Goal: Transaction & Acquisition: Book appointment/travel/reservation

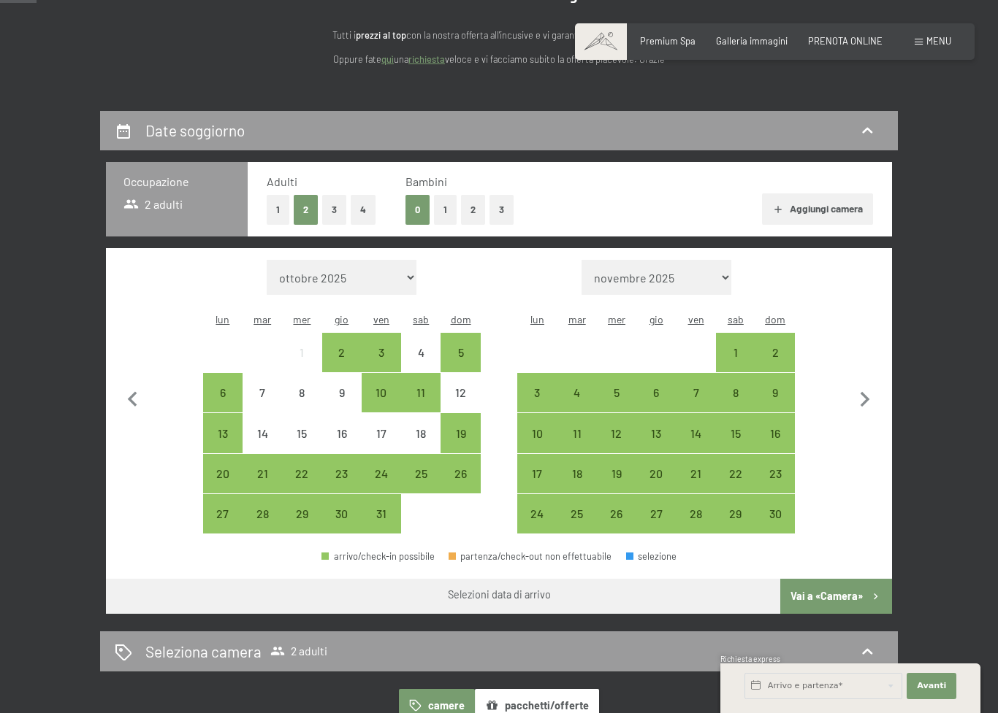
scroll to position [179, 0]
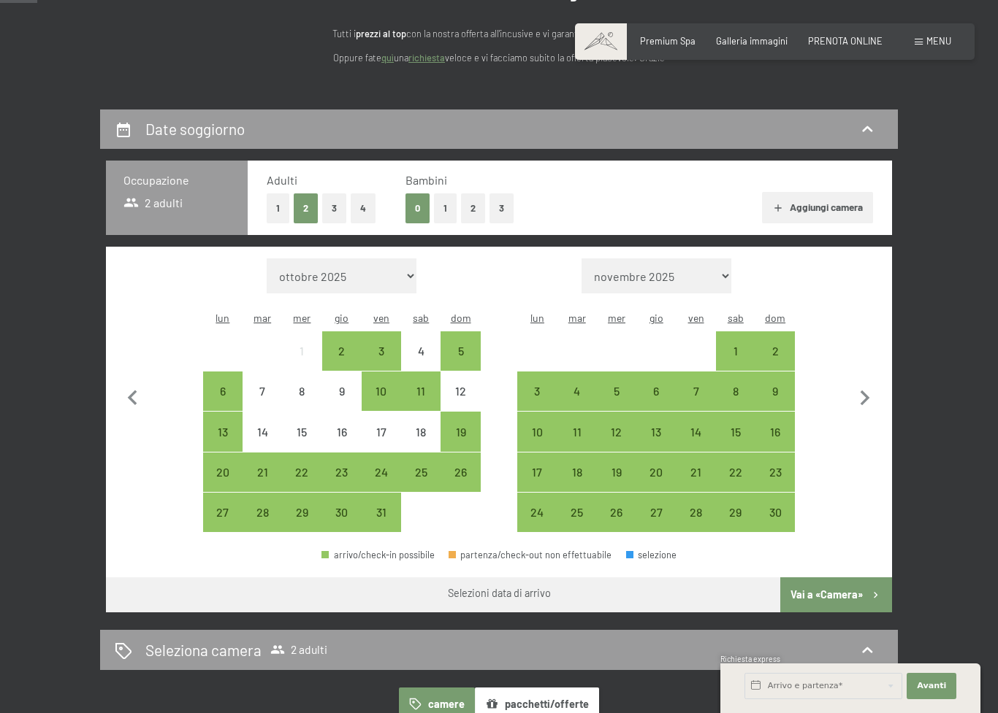
click at [386, 467] on div "24" at bounding box center [381, 485] width 37 height 37
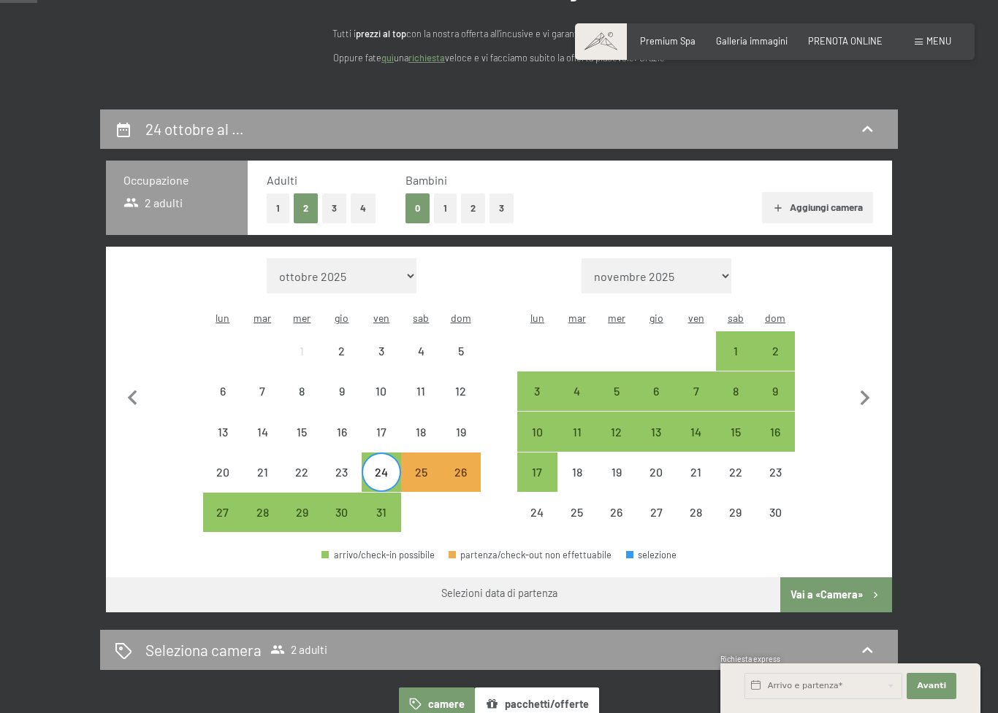
click at [229, 516] on div "27" at bounding box center [222, 525] width 37 height 37
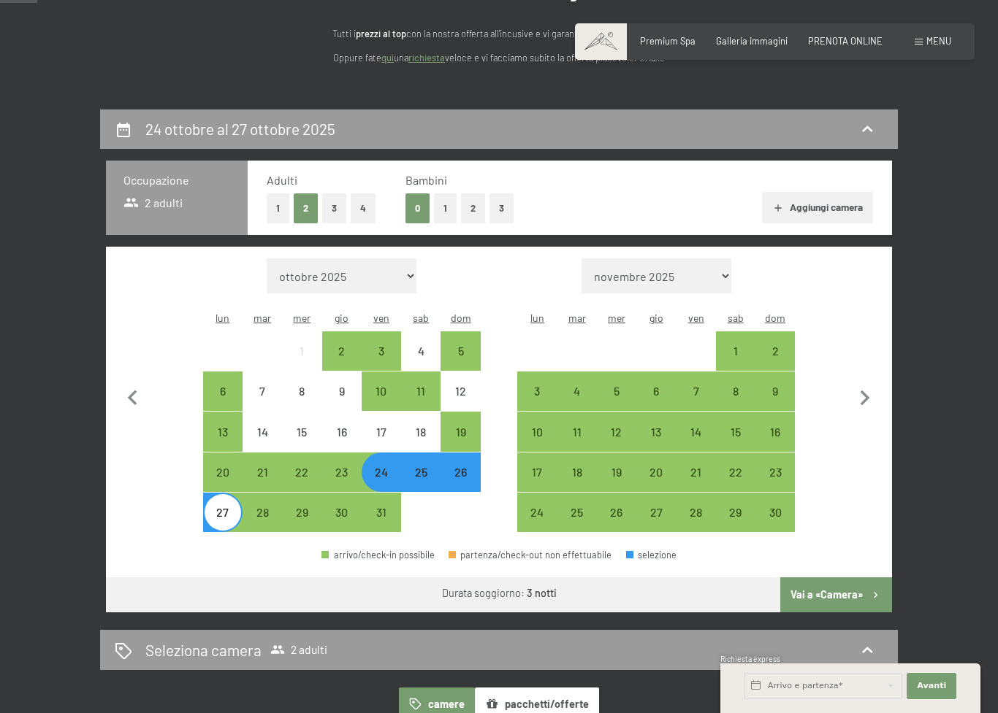
click at [865, 578] on button "Vai a «Camera»" at bounding box center [836, 595] width 112 height 35
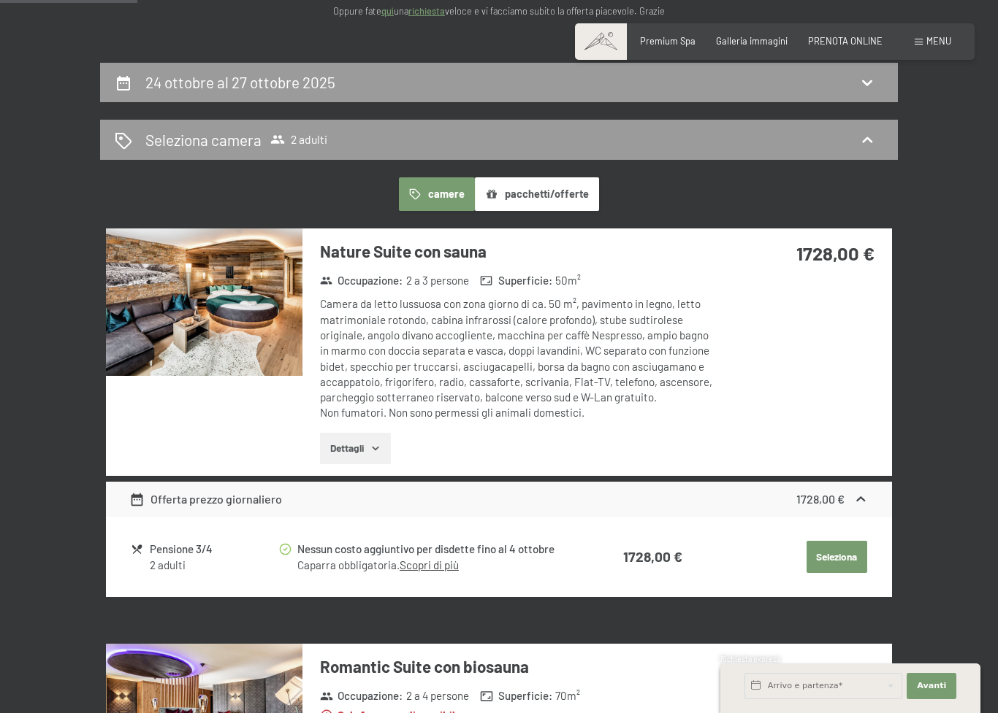
scroll to position [226, 0]
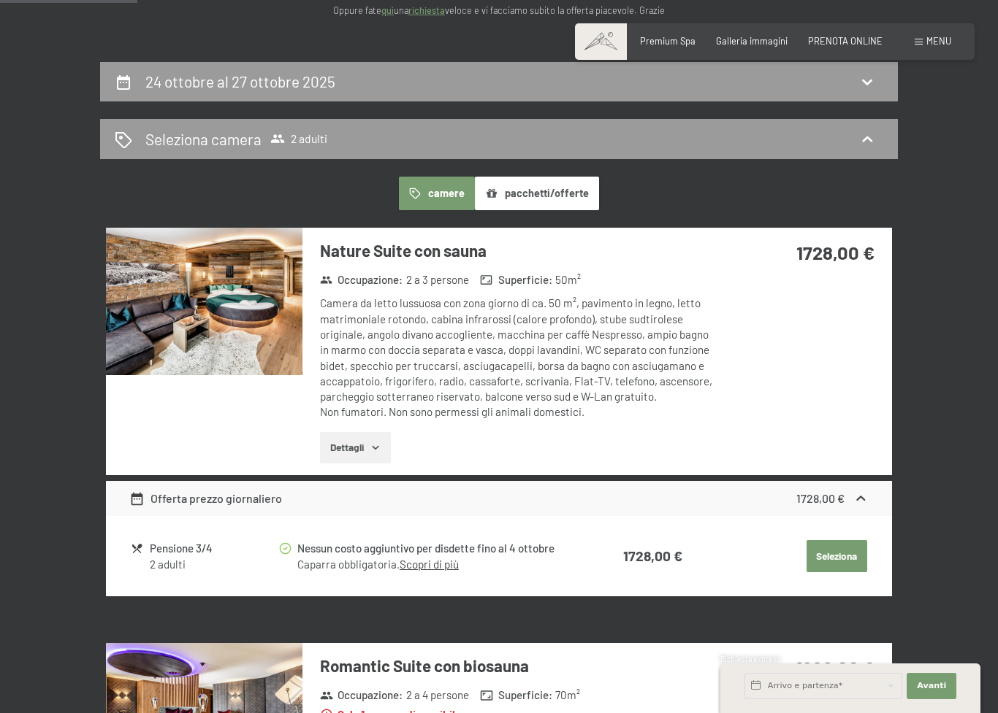
click at [437, 83] on div "24 ottobre al 27 ottobre 2025" at bounding box center [499, 81] width 768 height 21
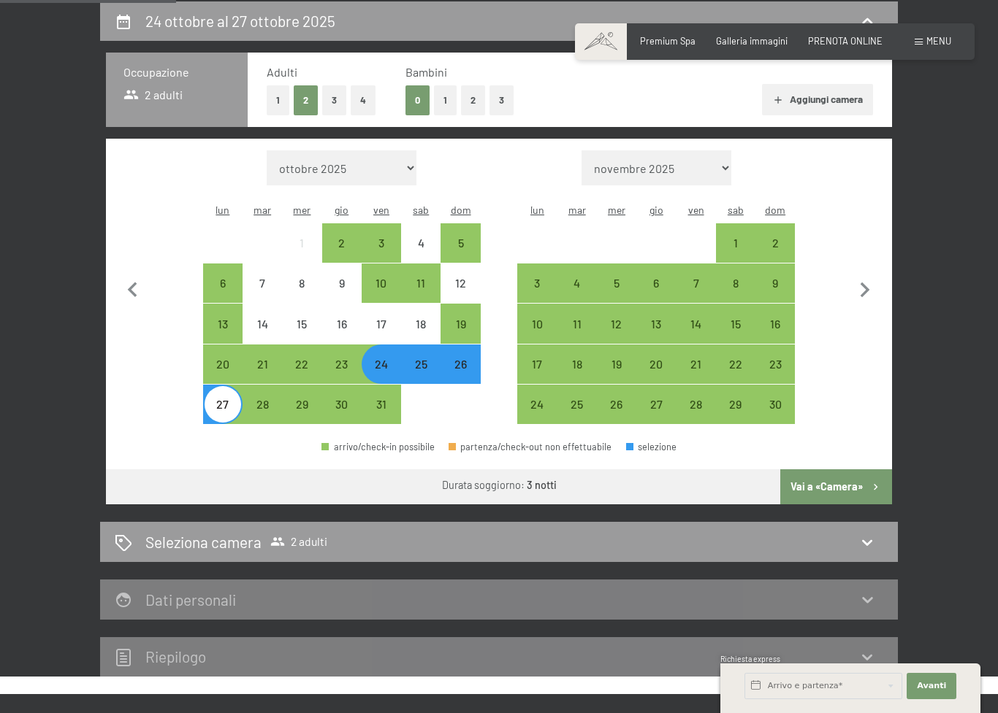
click at [702, 164] on select "novembre 2025 dicembre 2025 gennaio 2026 febbraio 2026 marzo 2026 aprile 2026 […" at bounding box center [656, 167] width 150 height 35
select select "[DATE]"
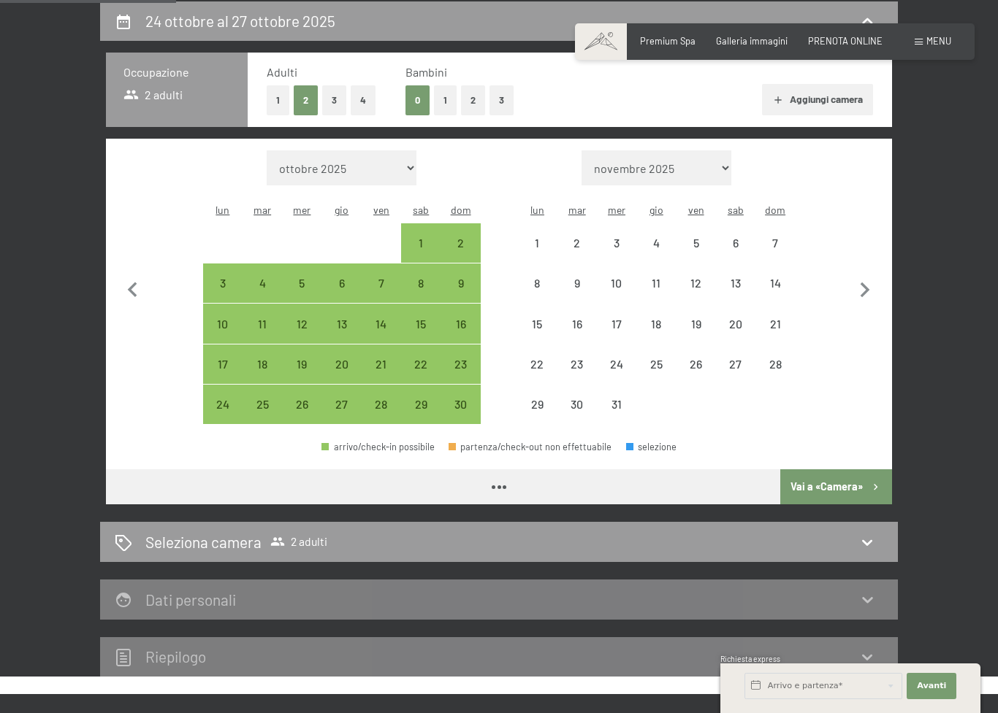
select select "[DATE]"
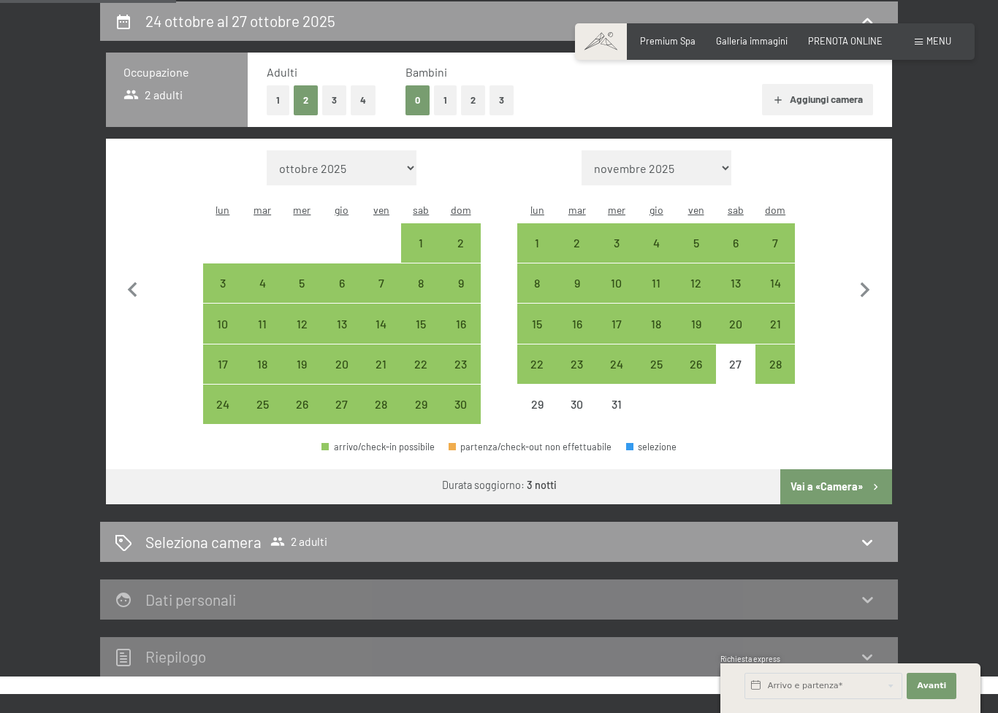
click at [139, 283] on icon "button" at bounding box center [133, 290] width 31 height 31
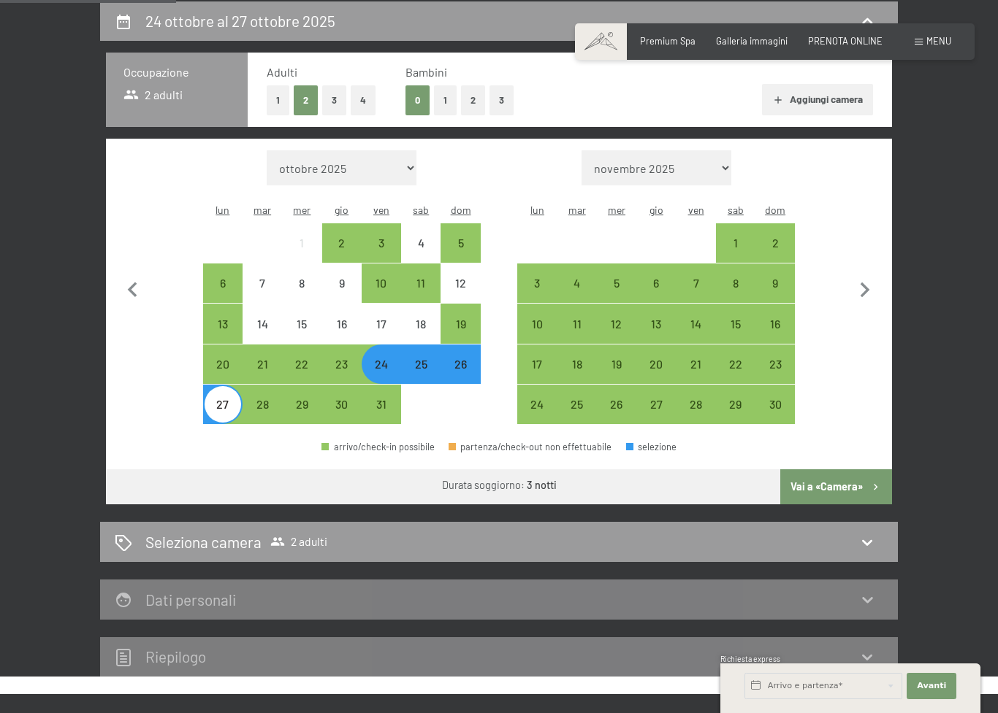
click at [374, 399] on div "31" at bounding box center [381, 417] width 37 height 37
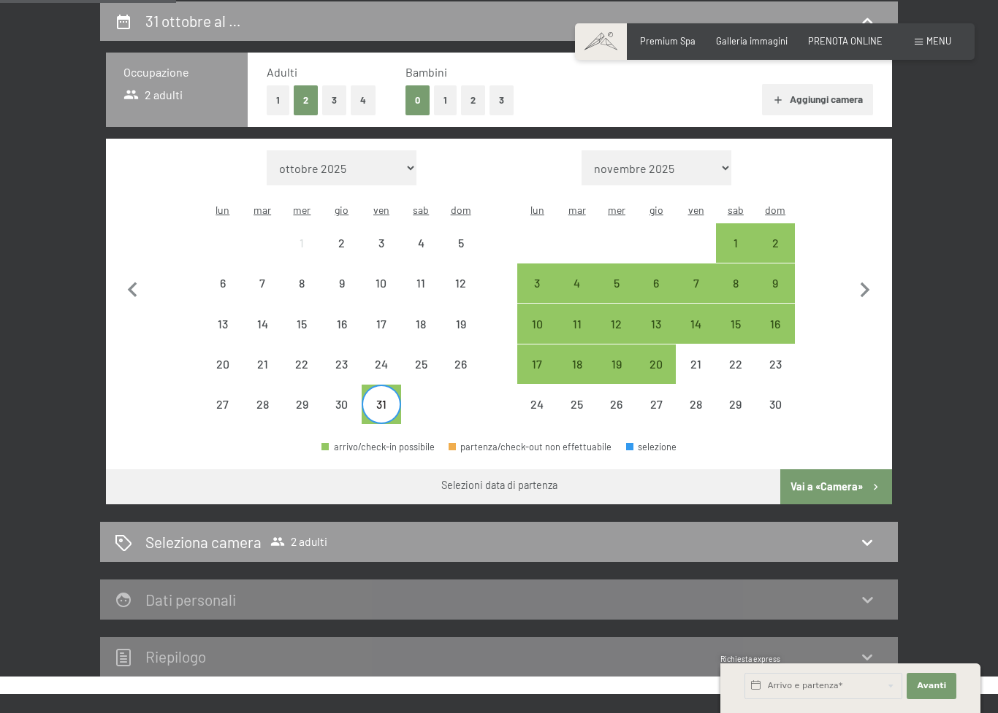
click at [532, 277] on div "3" at bounding box center [536, 295] width 37 height 37
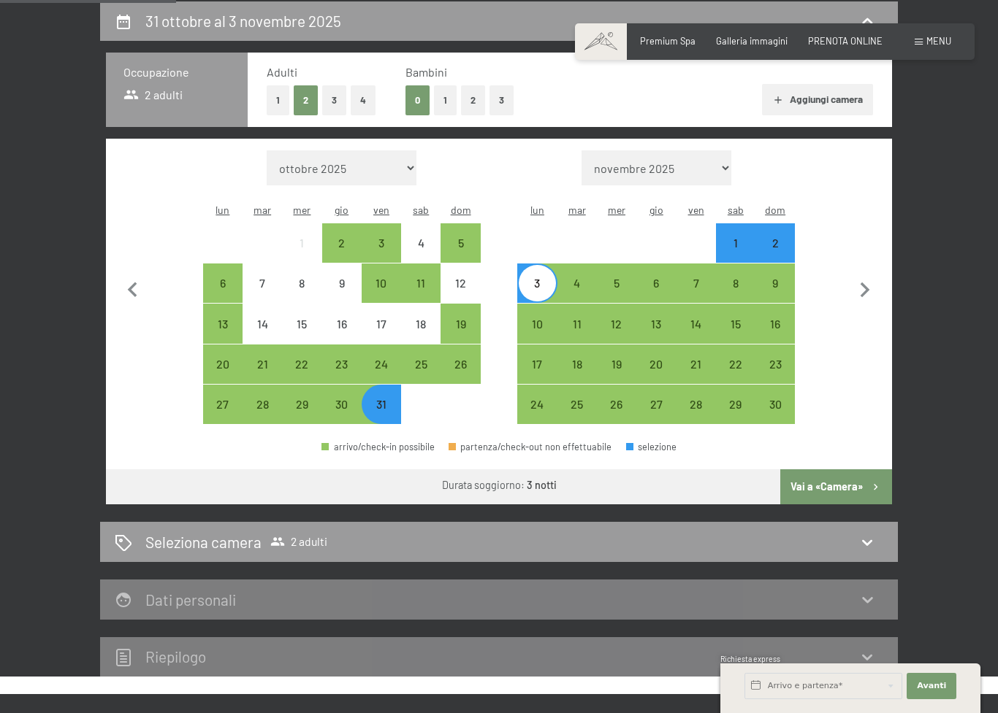
click at [851, 478] on button "Vai a «Camera»" at bounding box center [836, 487] width 112 height 35
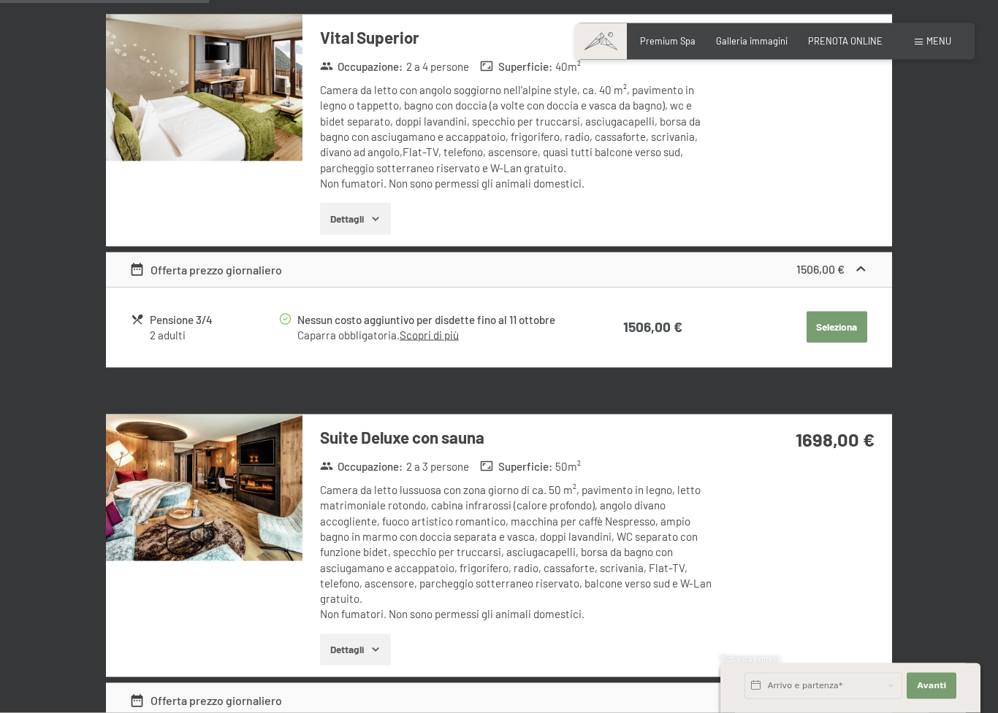
scroll to position [825, 0]
click at [388, 202] on button "Dettagli" at bounding box center [355, 218] width 71 height 32
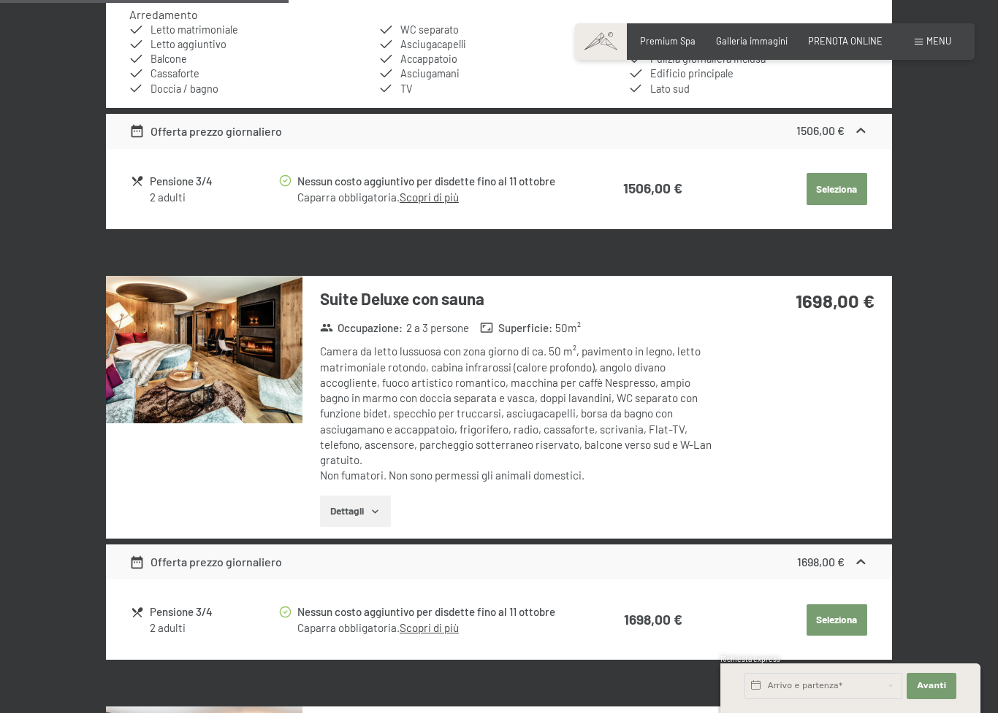
scroll to position [1123, 0]
click at [240, 388] on img at bounding box center [204, 351] width 196 height 148
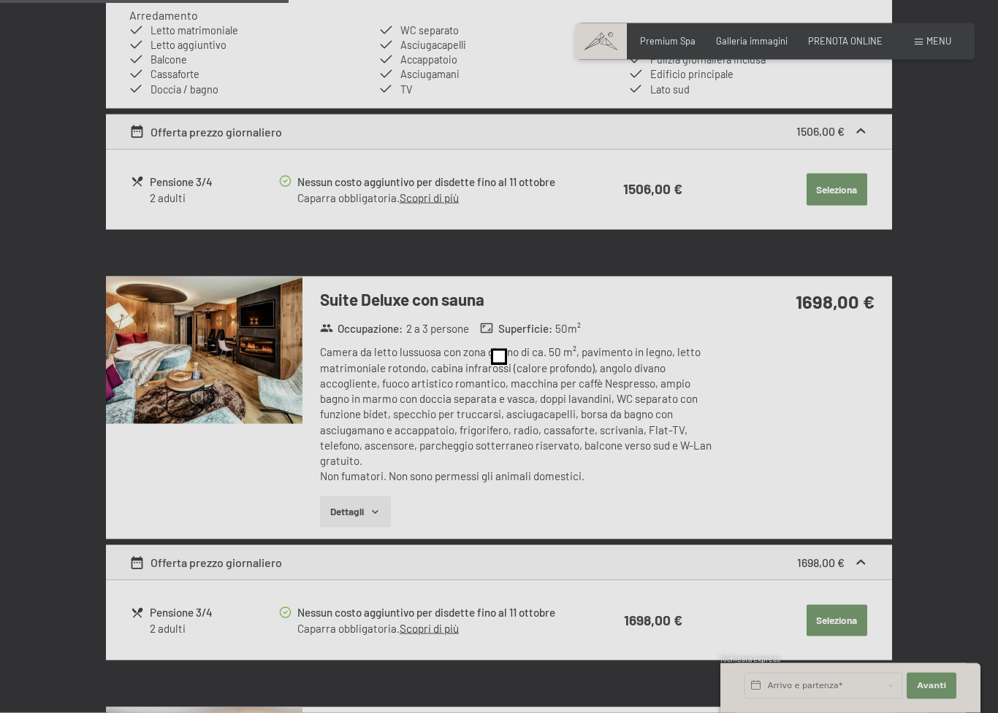
scroll to position [1124, 0]
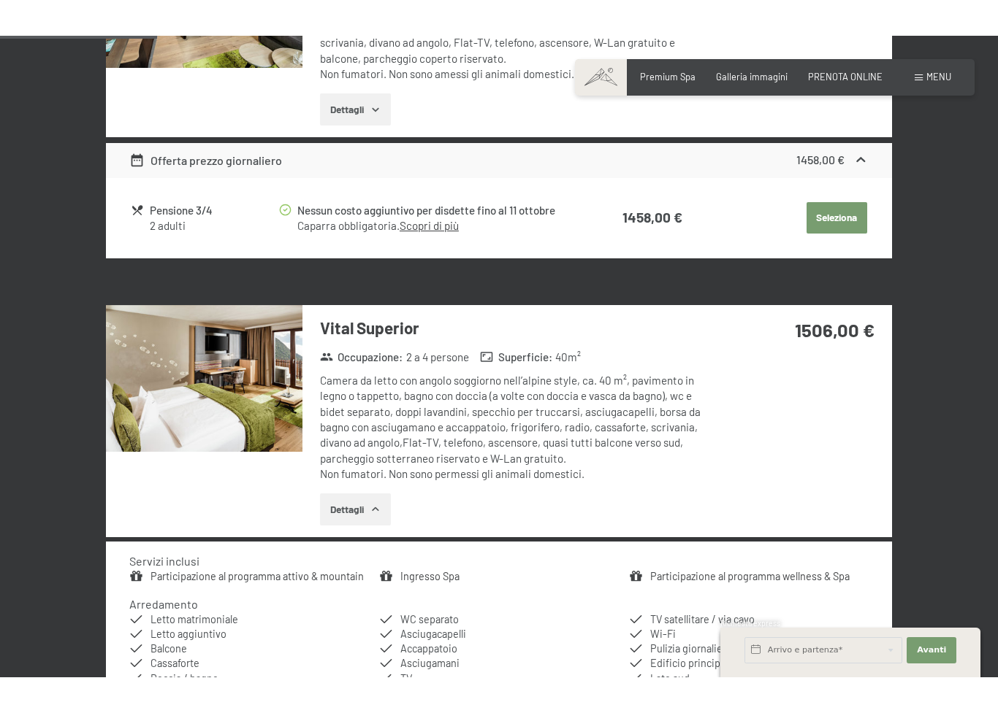
scroll to position [614, 0]
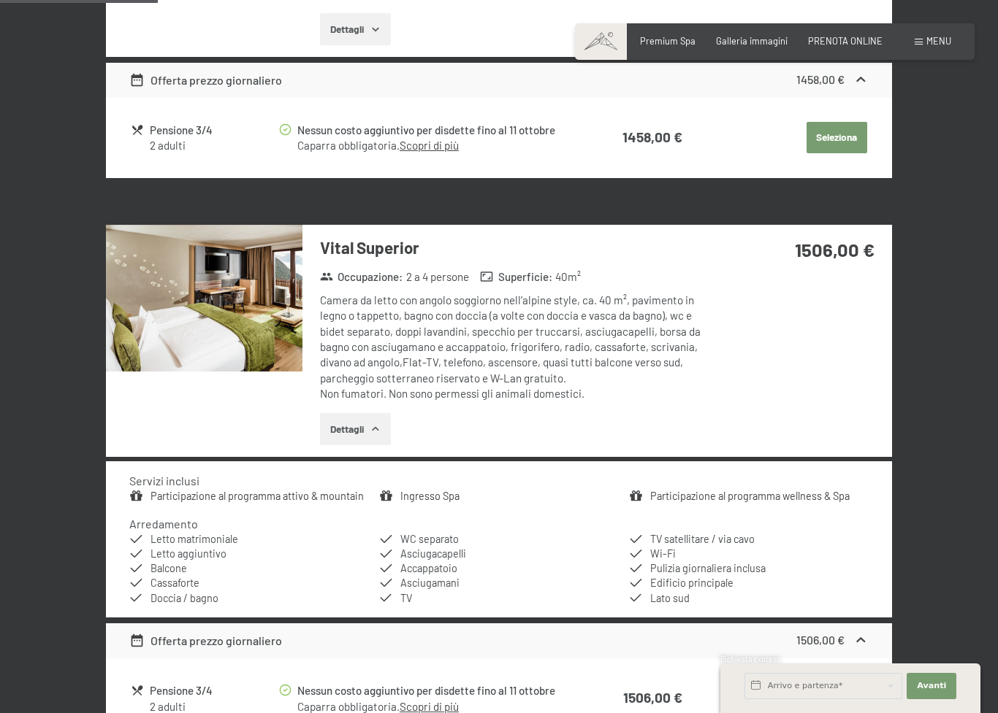
click at [285, 333] on img at bounding box center [204, 299] width 196 height 148
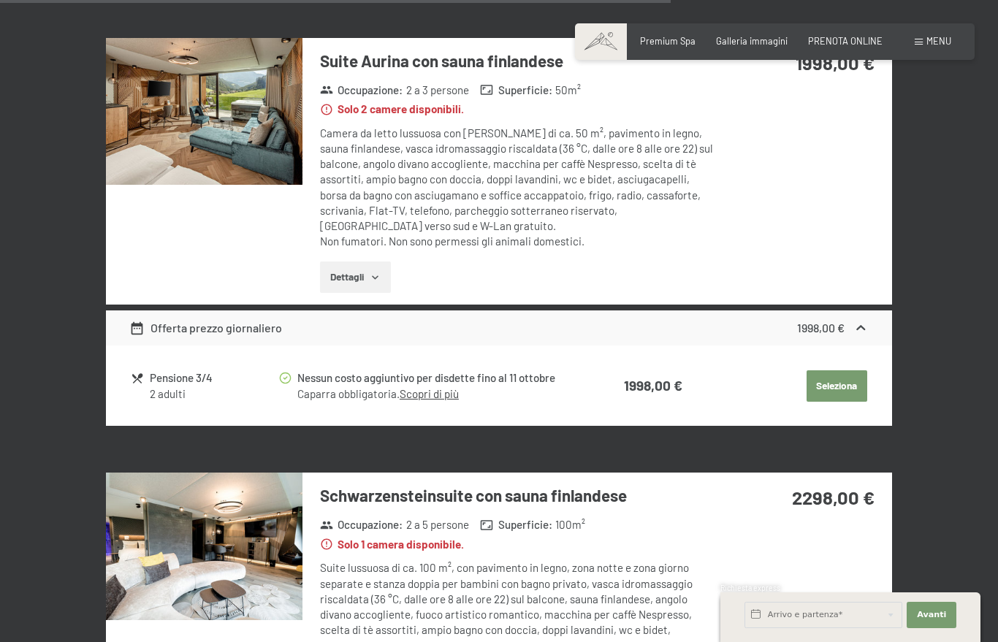
scroll to position [2641, 0]
